Goal: Information Seeking & Learning: Learn about a topic

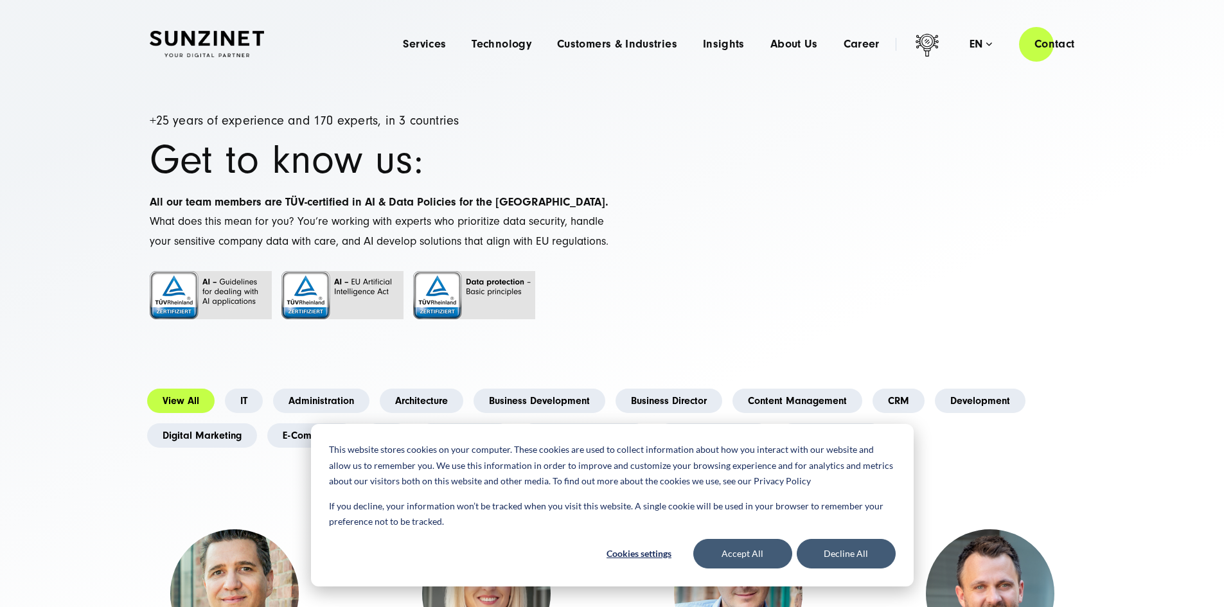
click at [766, 550] on button "Accept All" at bounding box center [742, 554] width 99 height 30
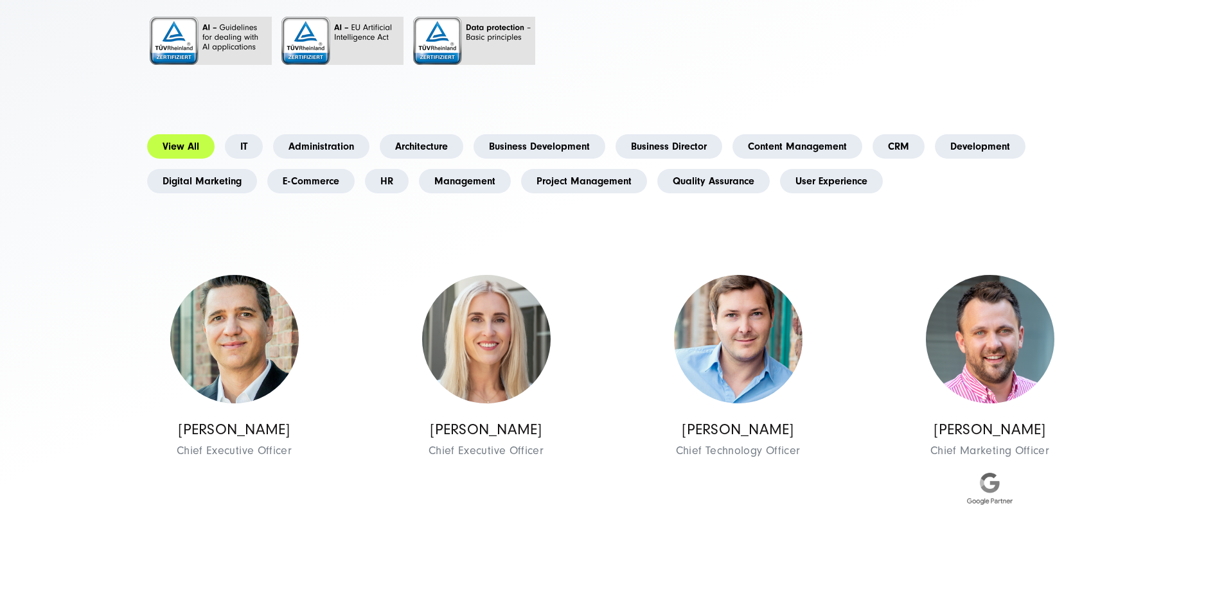
scroll to position [257, 0]
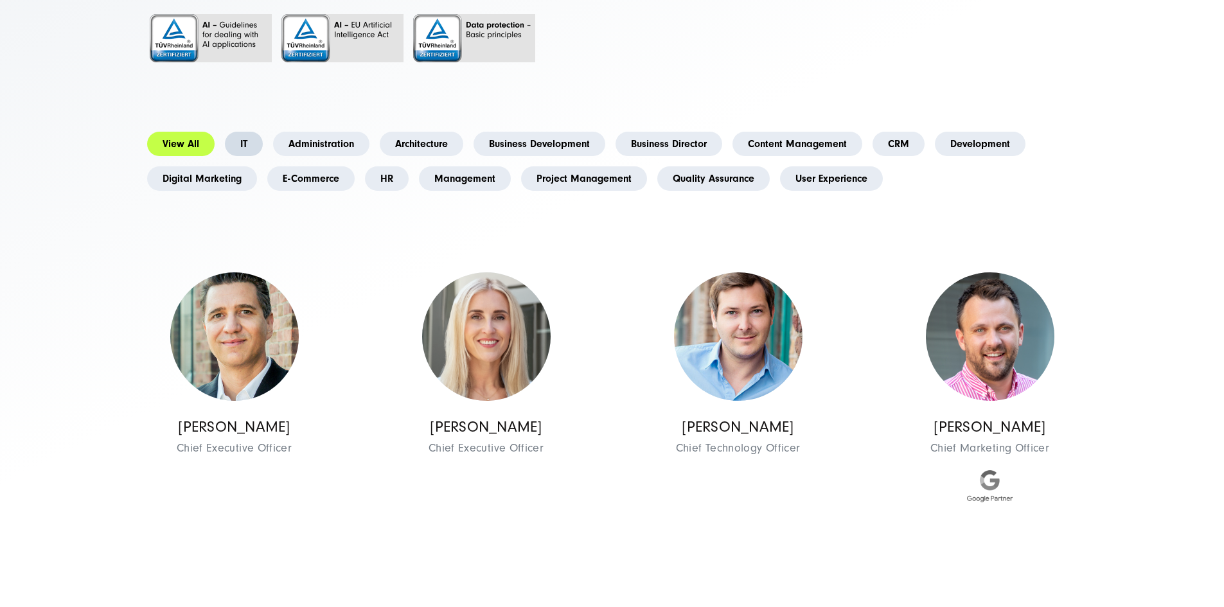
click at [263, 156] on link "IT" at bounding box center [244, 144] width 38 height 24
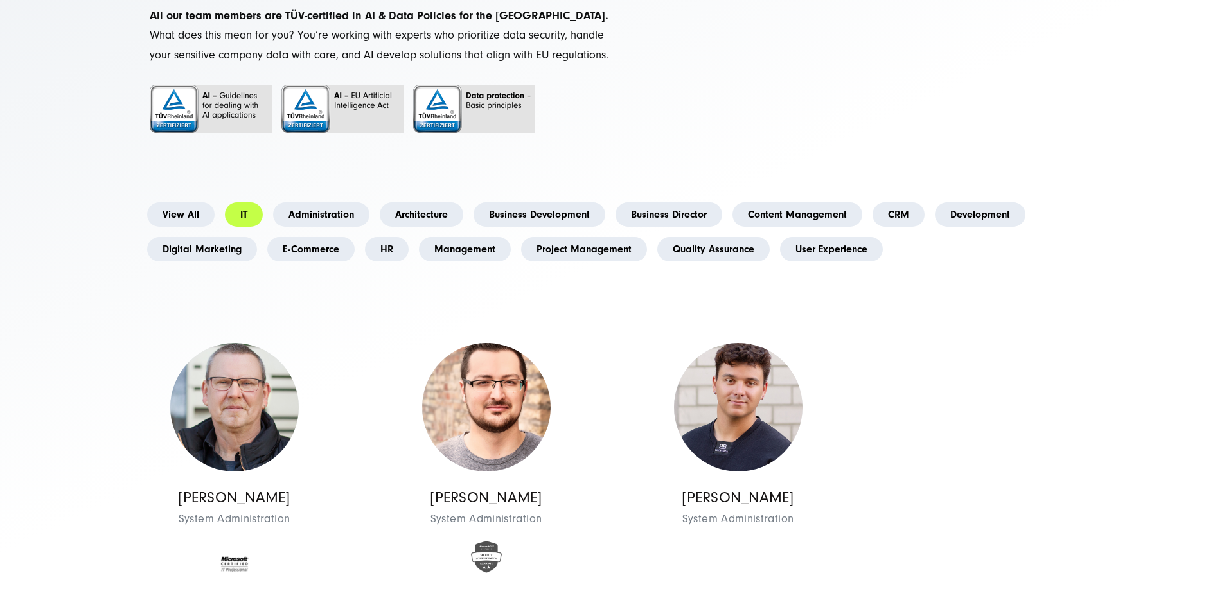
scroll to position [386, 0]
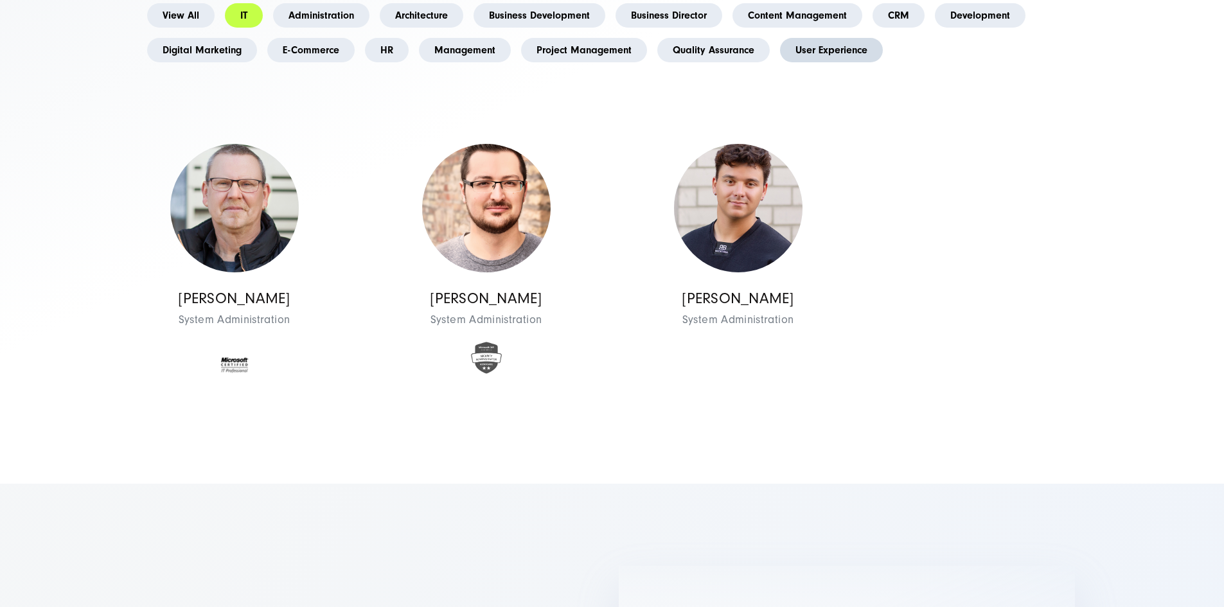
click at [780, 62] on link "User Experience" at bounding box center [831, 50] width 103 height 24
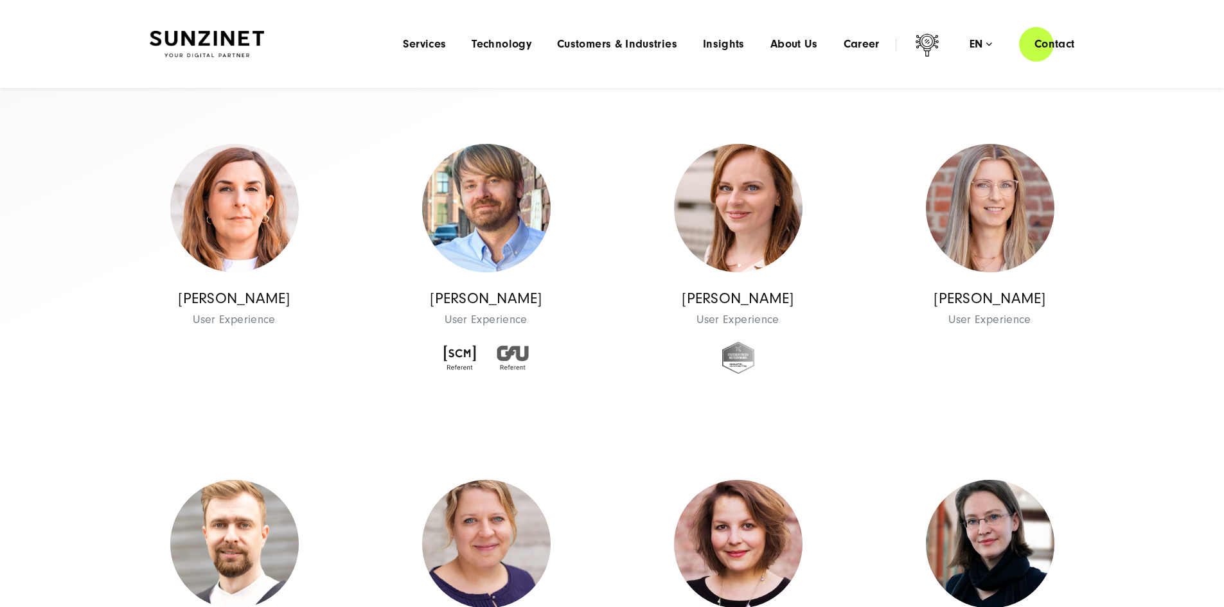
click at [370, 28] on link "Administration" at bounding box center [321, 15] width 96 height 24
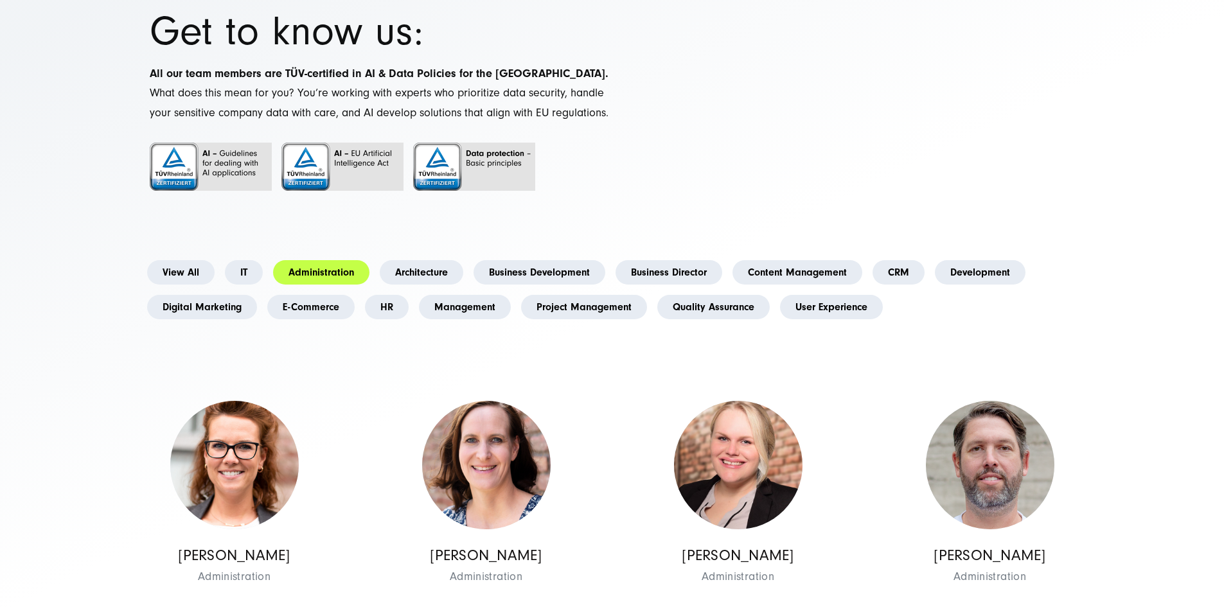
scroll to position [257, 0]
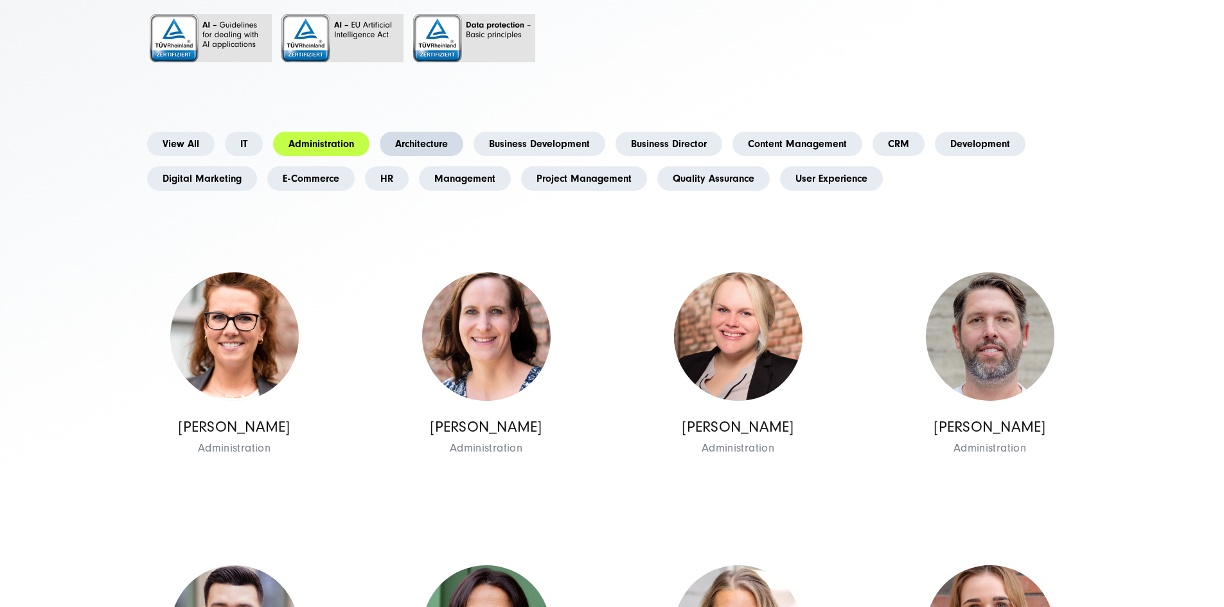
click at [463, 156] on link "Architecture" at bounding box center [422, 144] width 84 height 24
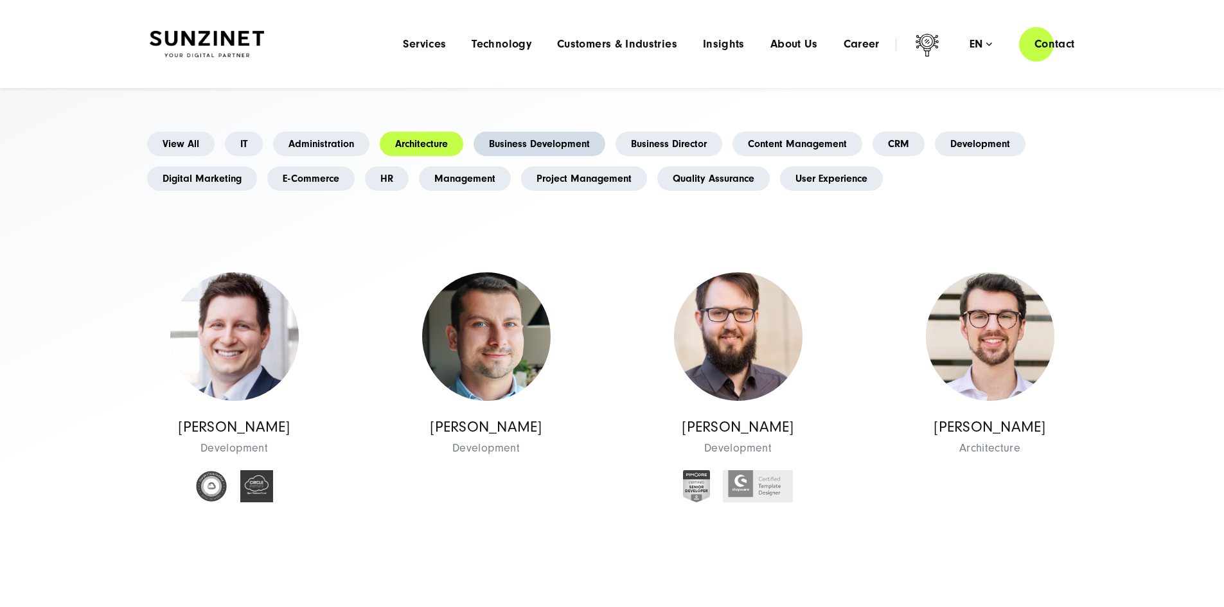
click at [605, 156] on link "Business Development" at bounding box center [540, 144] width 132 height 24
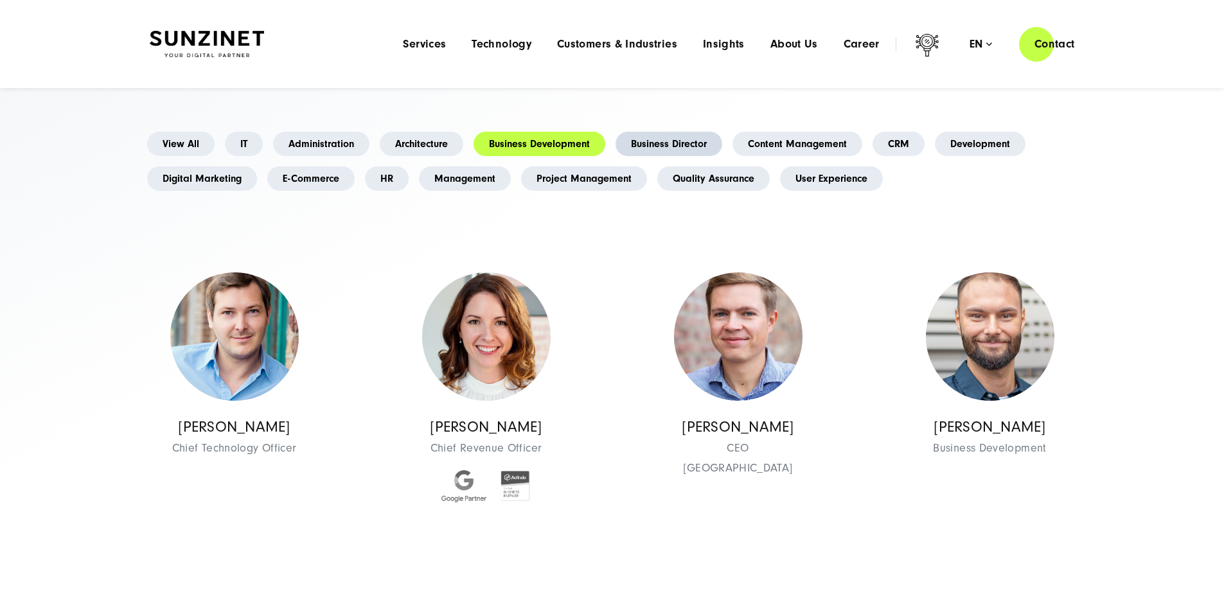
click at [722, 156] on link "Business Director" at bounding box center [669, 144] width 107 height 24
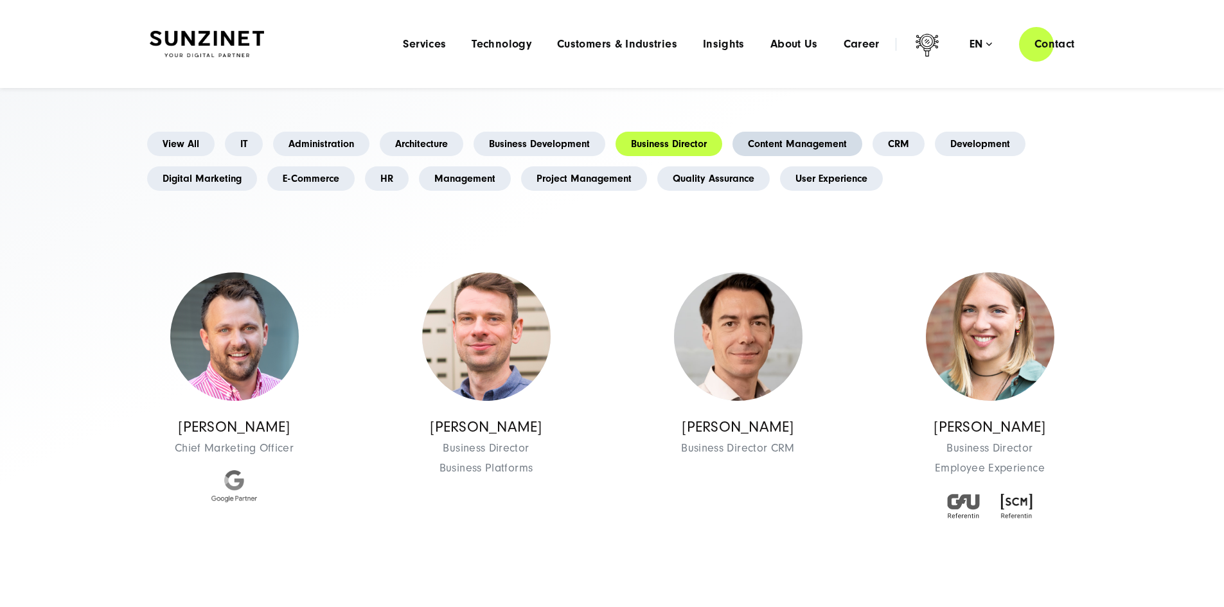
click at [733, 156] on link "Content Management" at bounding box center [798, 144] width 130 height 24
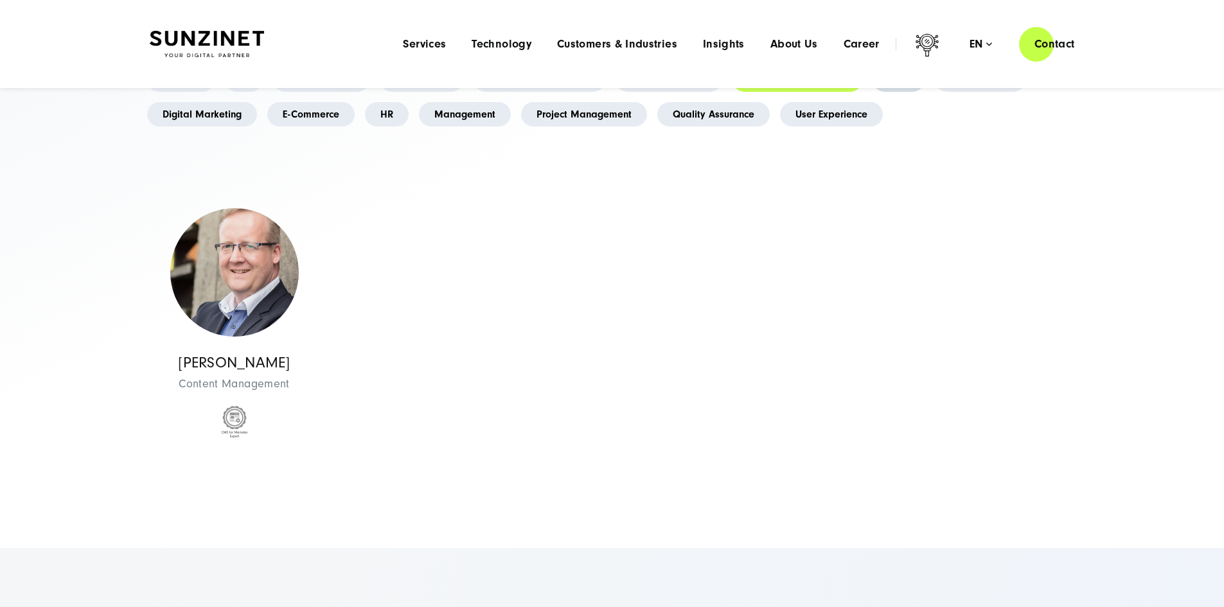
click at [873, 92] on link "CRM" at bounding box center [899, 79] width 52 height 24
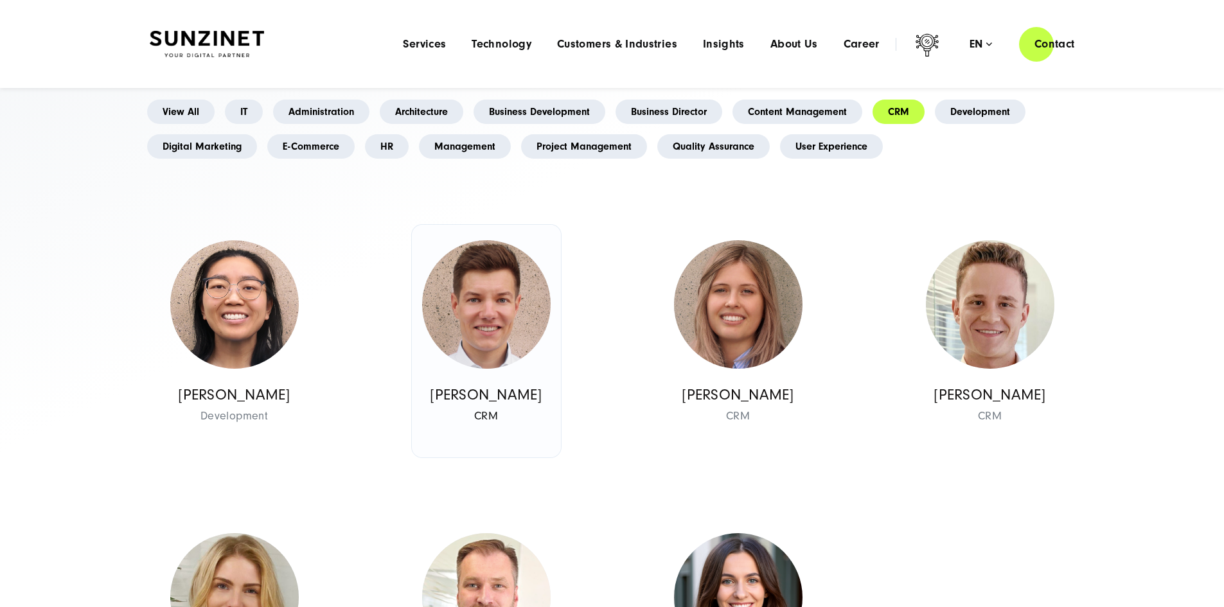
scroll to position [193, 0]
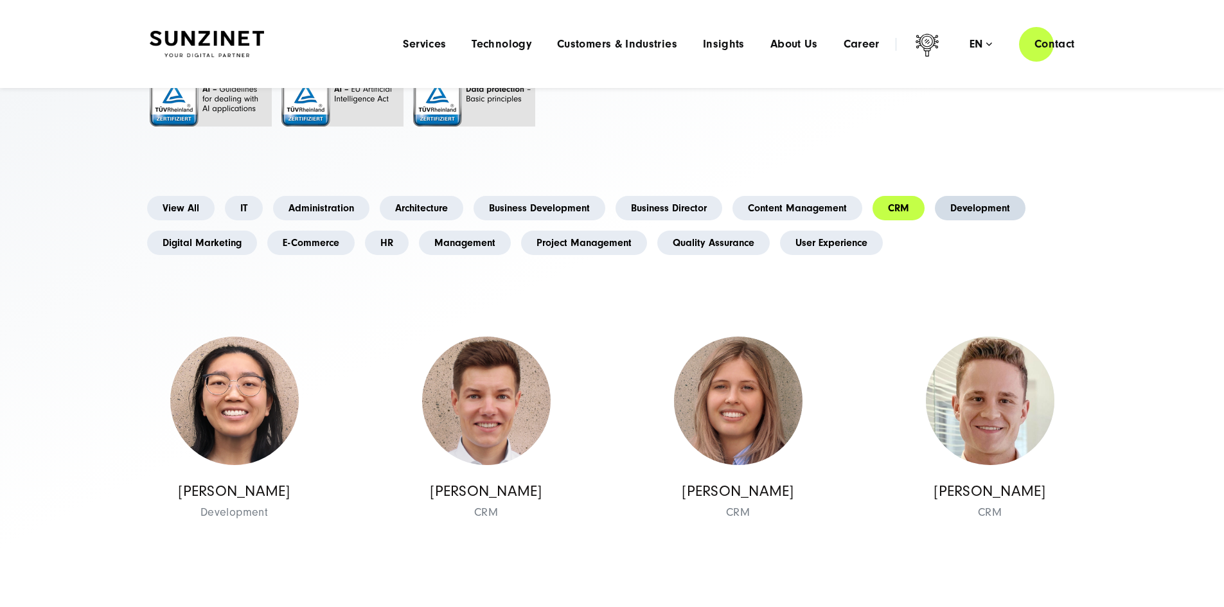
click at [935, 220] on link "Development" at bounding box center [980, 208] width 91 height 24
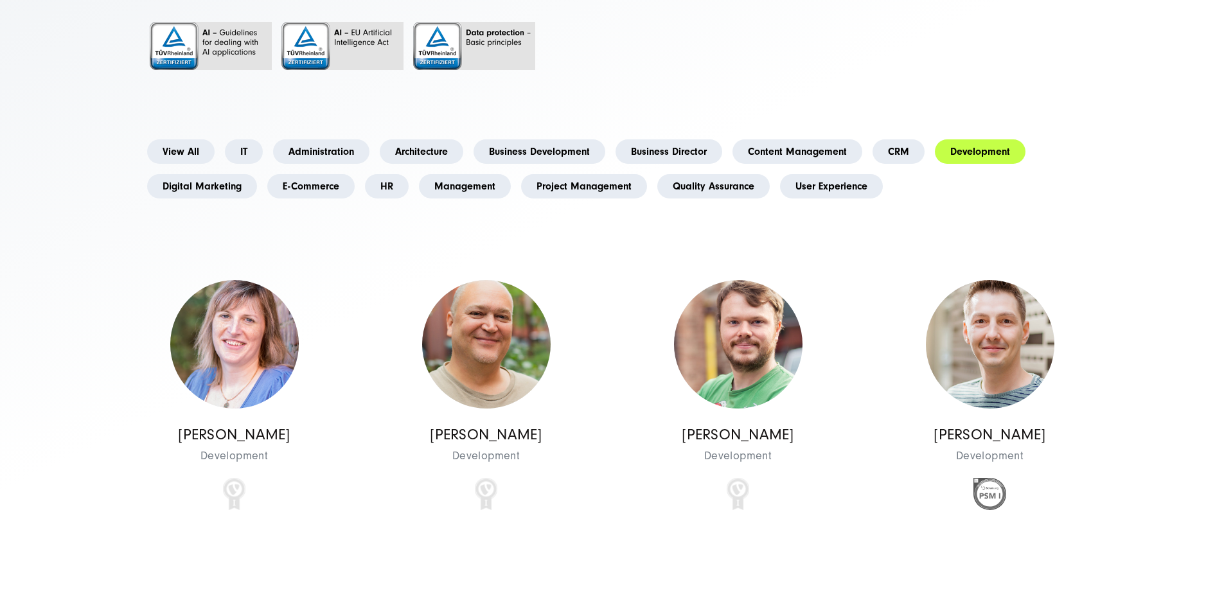
scroll to position [321, 0]
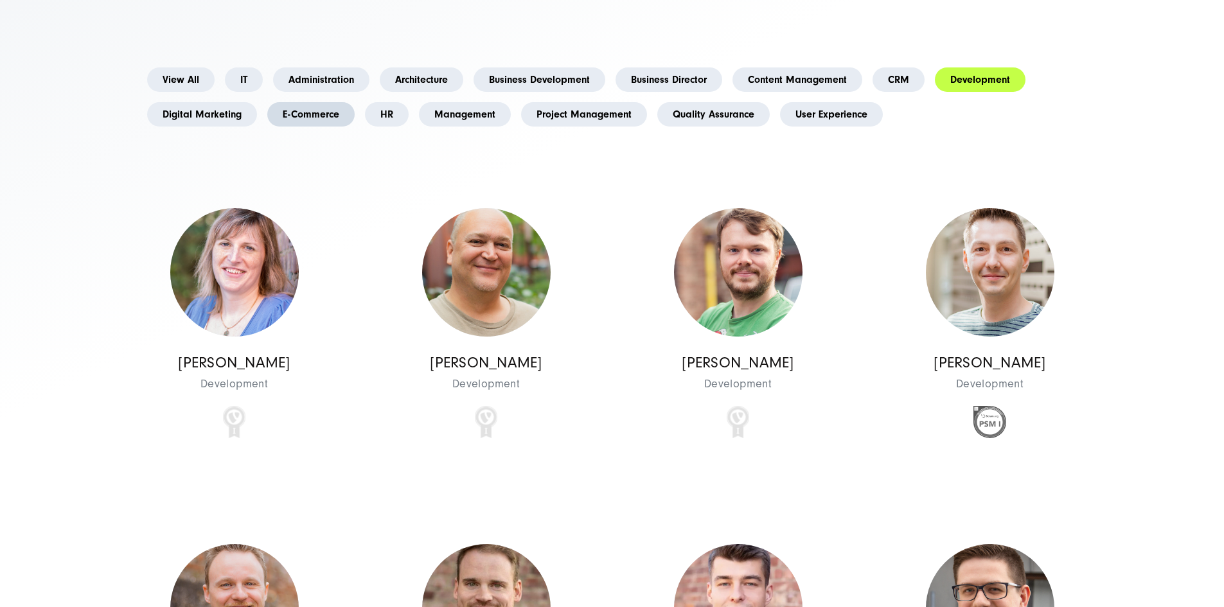
click at [355, 127] on link "E-Commerce" at bounding box center [310, 114] width 87 height 24
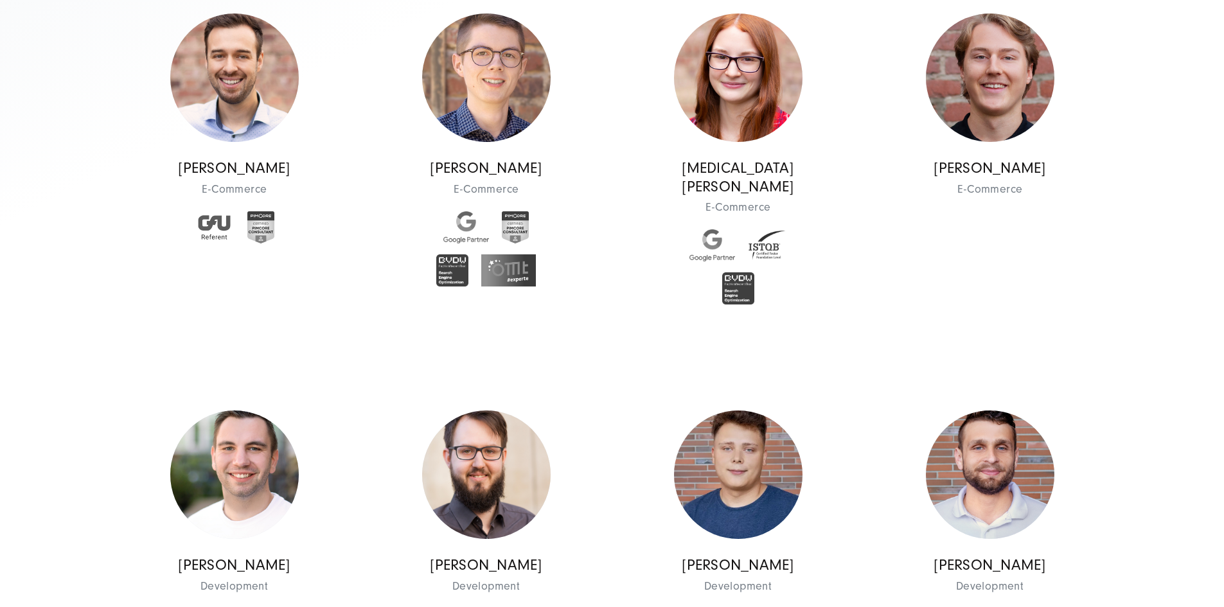
scroll to position [386, 0]
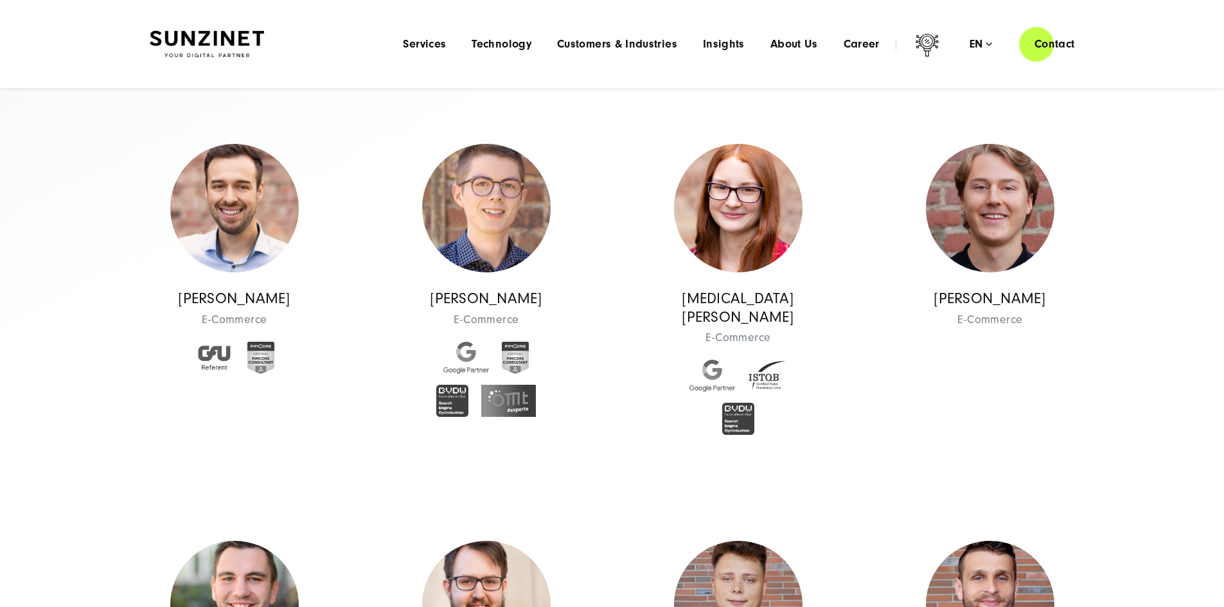
click at [409, 62] on link "HR" at bounding box center [387, 50] width 44 height 24
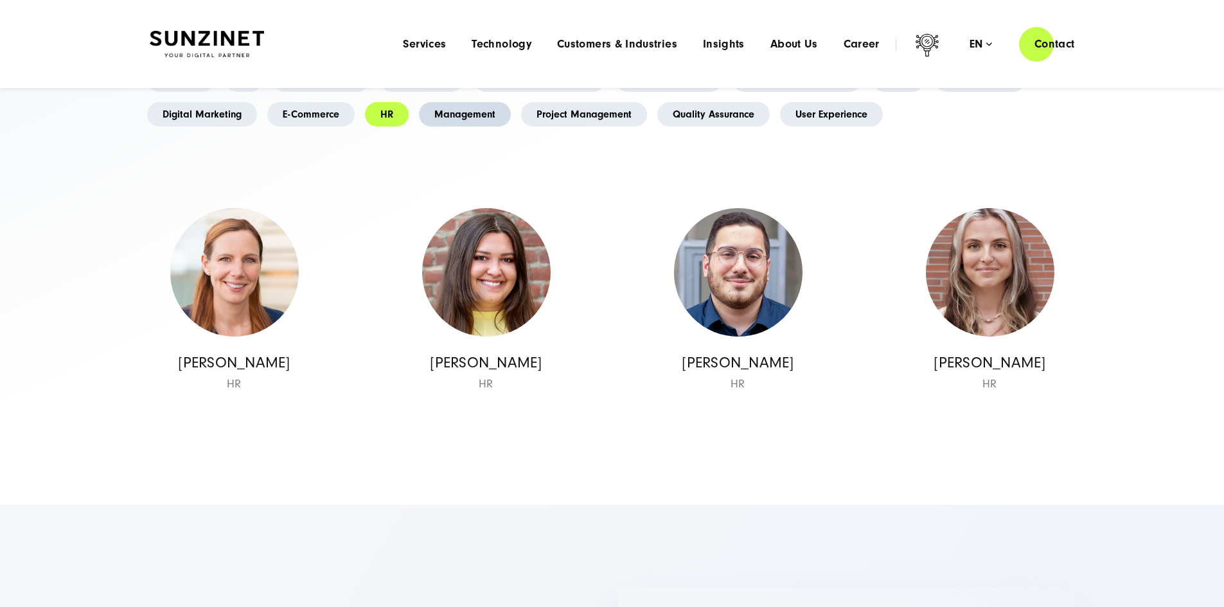
click at [511, 127] on link "Management" at bounding box center [465, 114] width 92 height 24
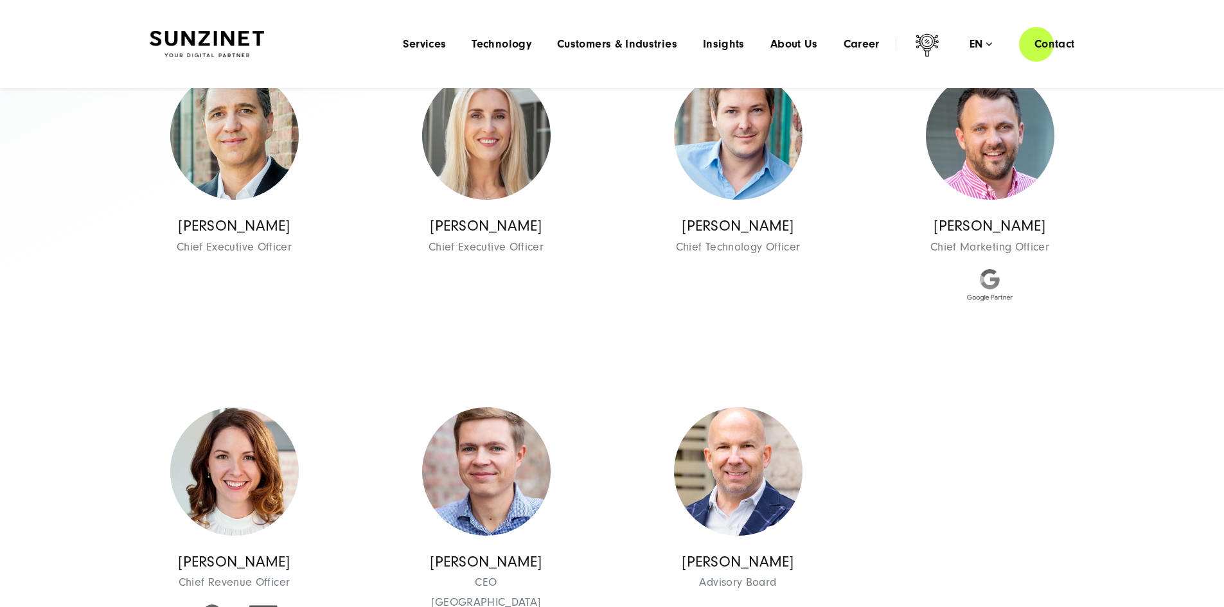
scroll to position [257, 0]
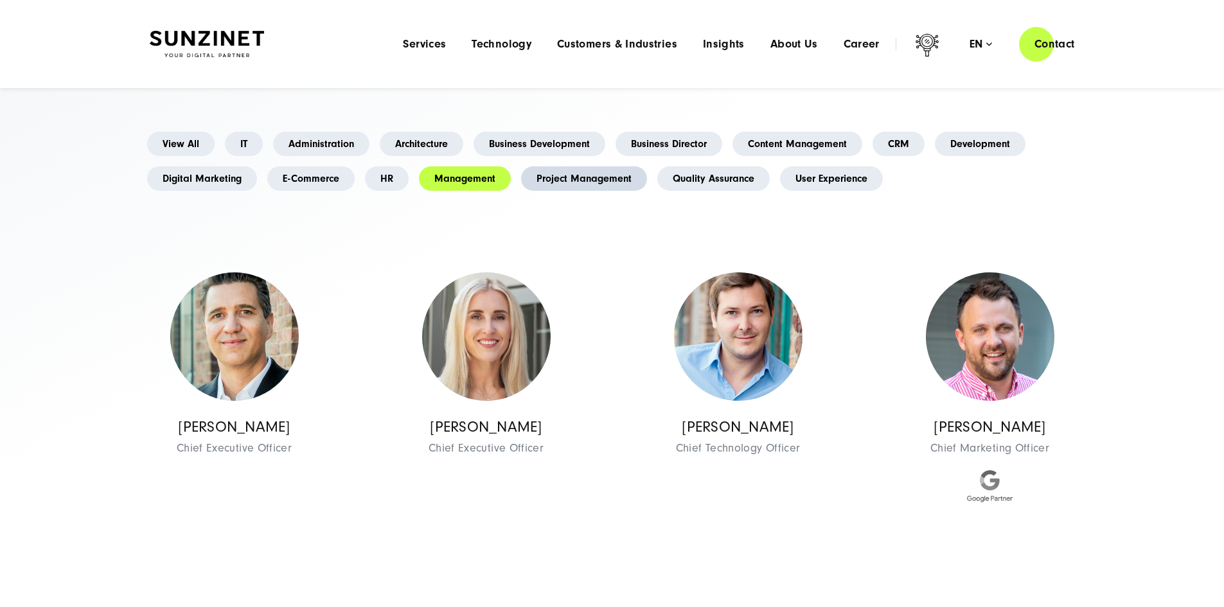
click at [521, 191] on link "Project Management" at bounding box center [584, 178] width 126 height 24
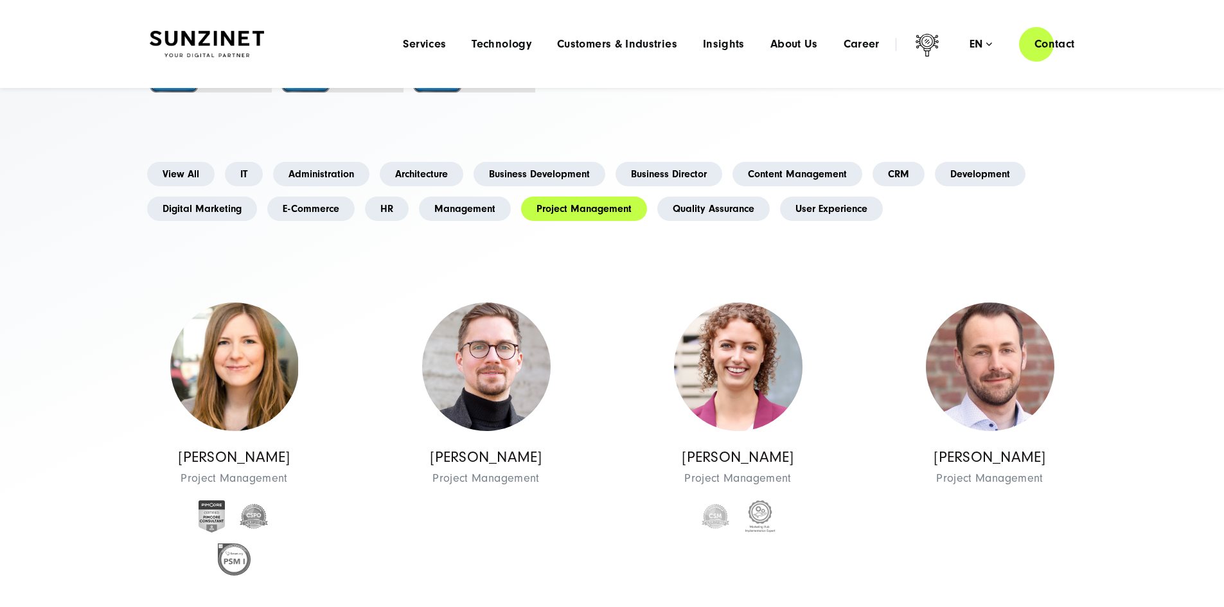
scroll to position [193, 0]
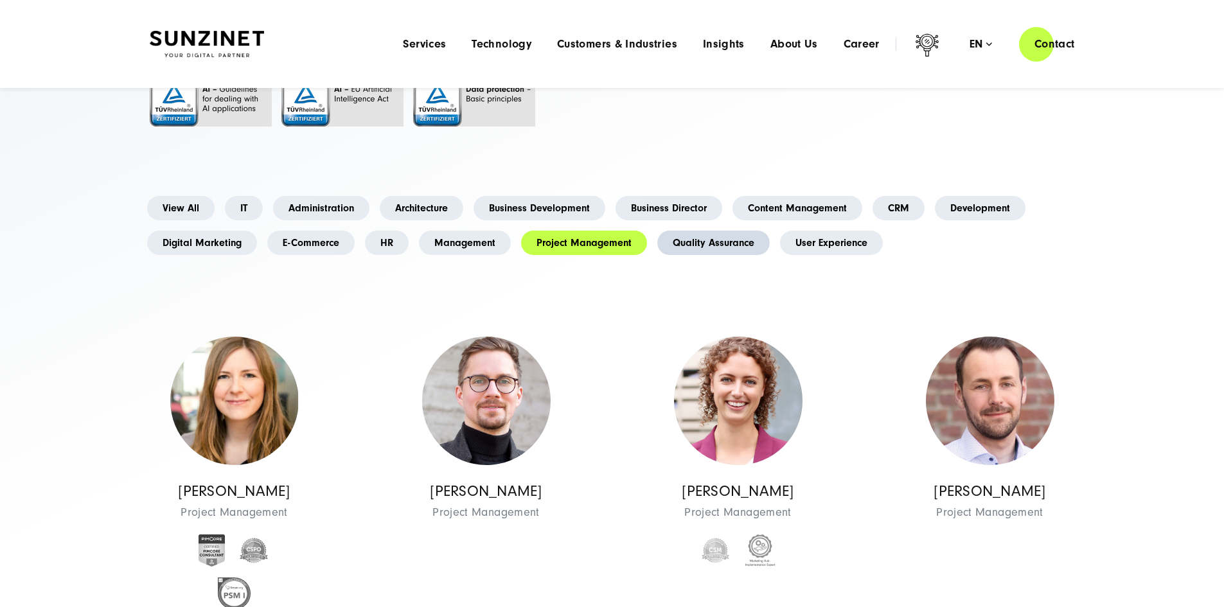
click at [657, 255] on link "Quality Assurance" at bounding box center [713, 243] width 112 height 24
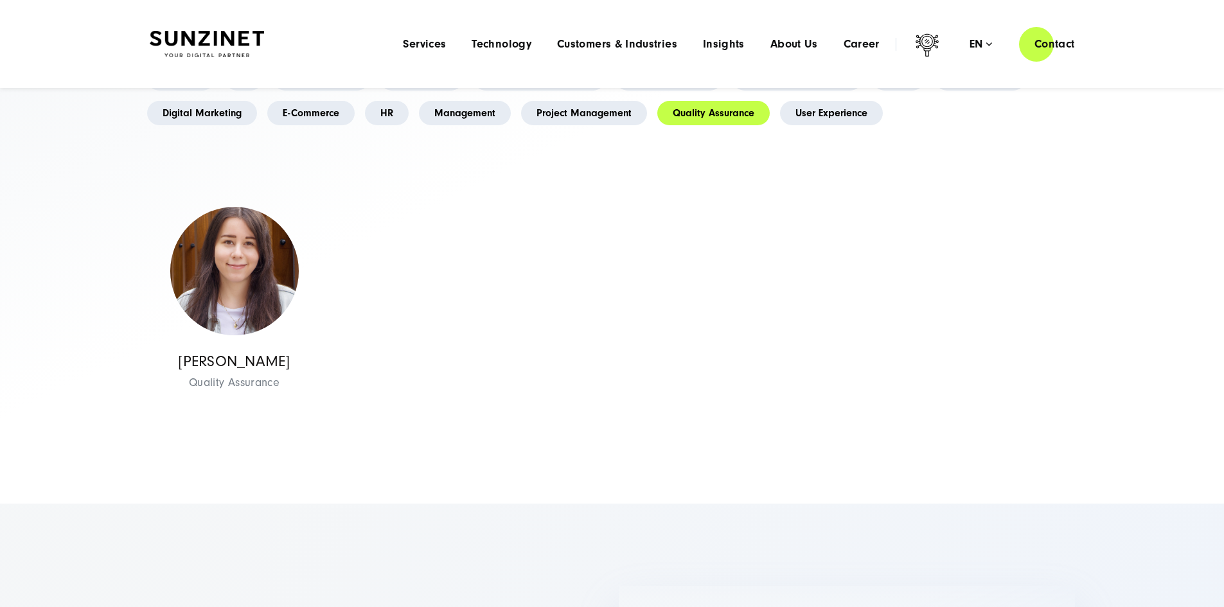
scroll to position [321, 0]
click at [780, 127] on link "User Experience" at bounding box center [831, 114] width 103 height 24
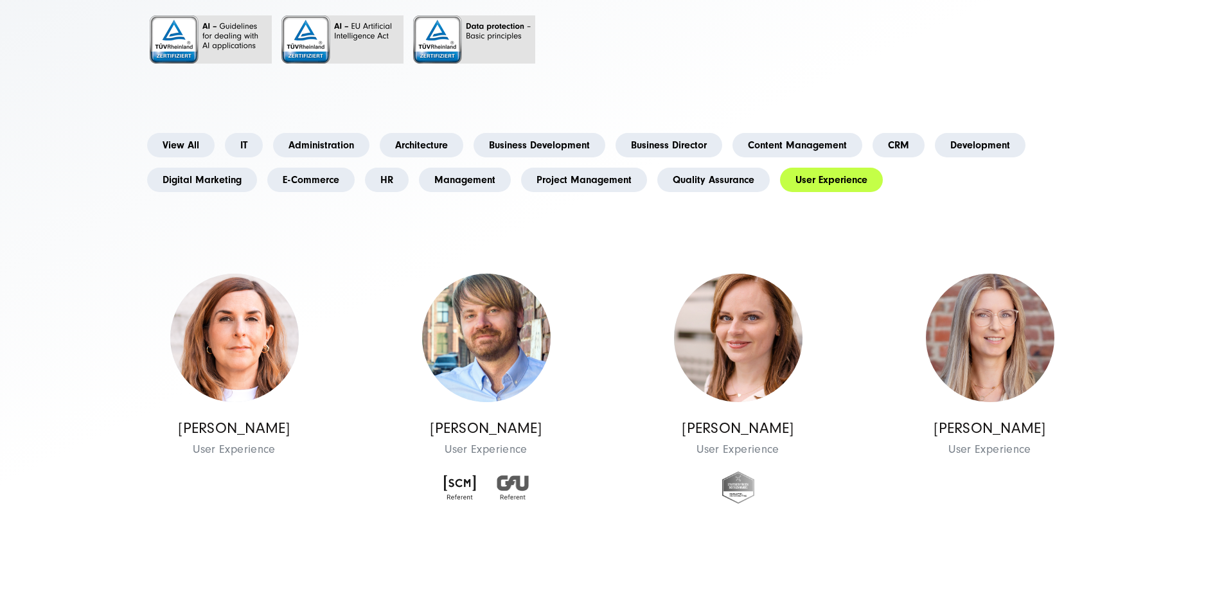
scroll to position [257, 0]
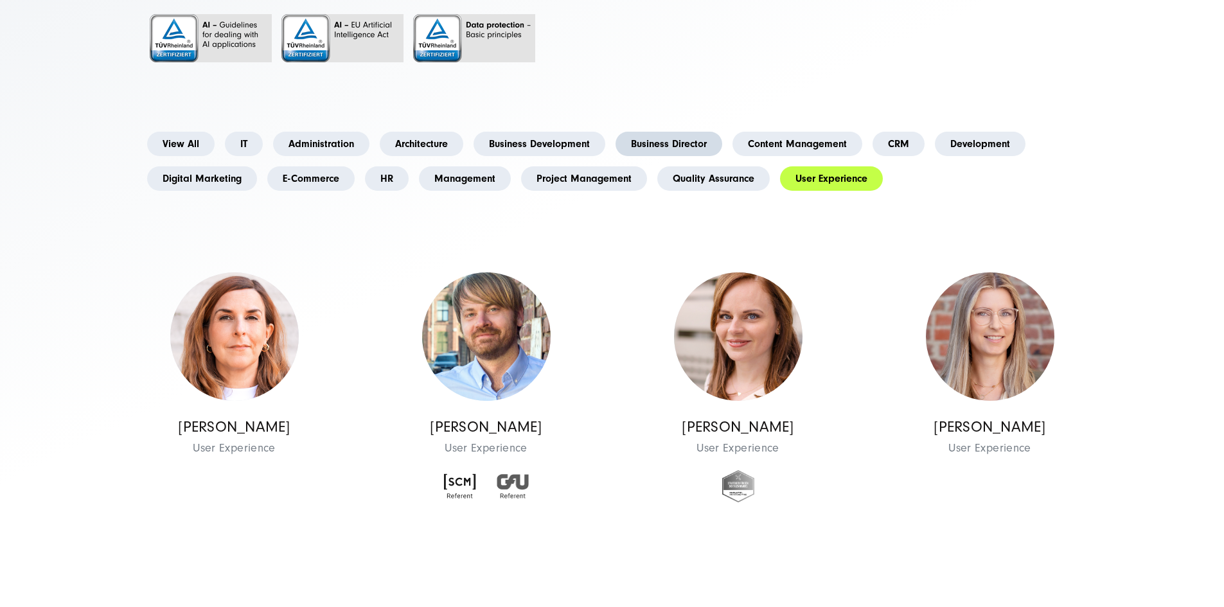
click at [722, 156] on link "Business Director" at bounding box center [669, 144] width 107 height 24
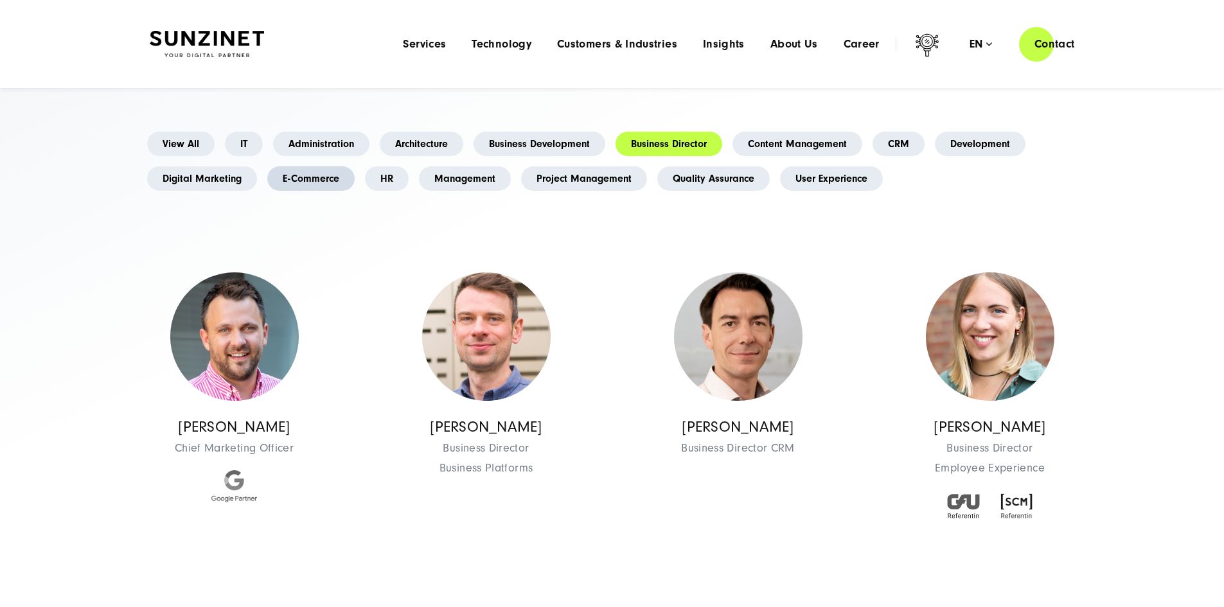
click at [355, 191] on link "E-Commerce" at bounding box center [310, 178] width 87 height 24
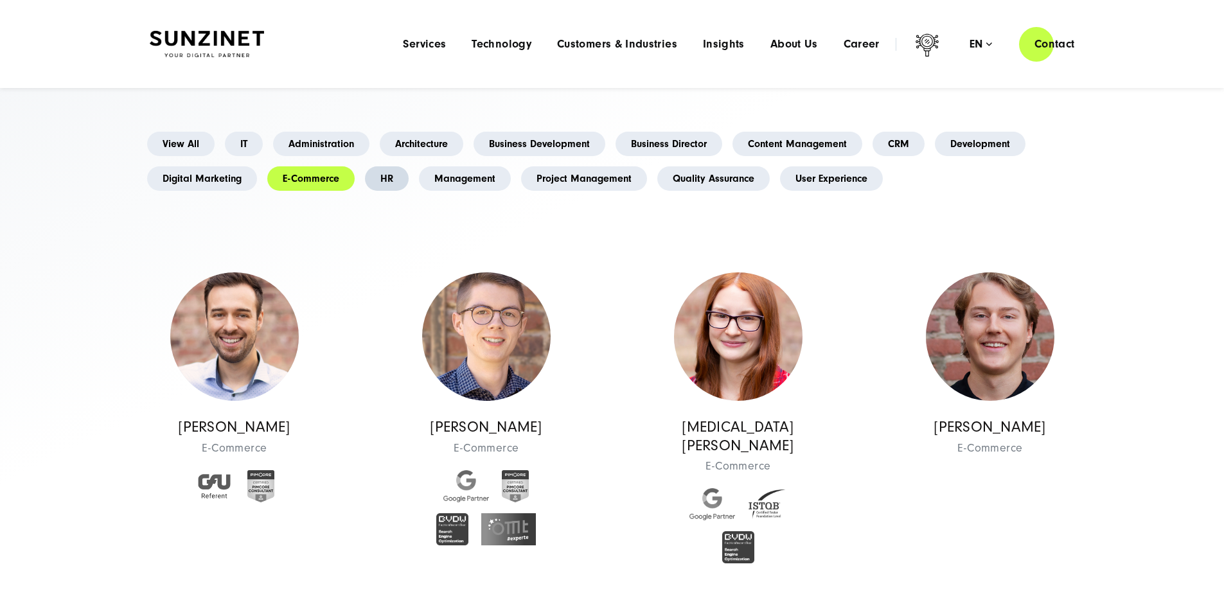
click at [409, 191] on link "HR" at bounding box center [387, 178] width 44 height 24
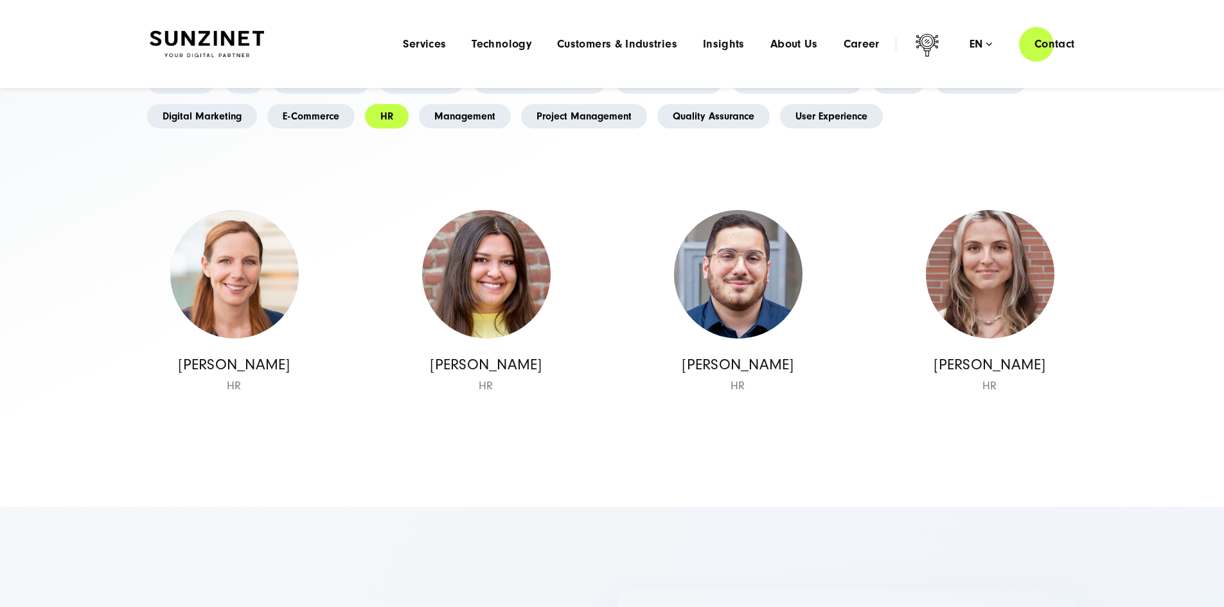
scroll to position [0, 0]
